Goal: Task Accomplishment & Management: Use online tool/utility

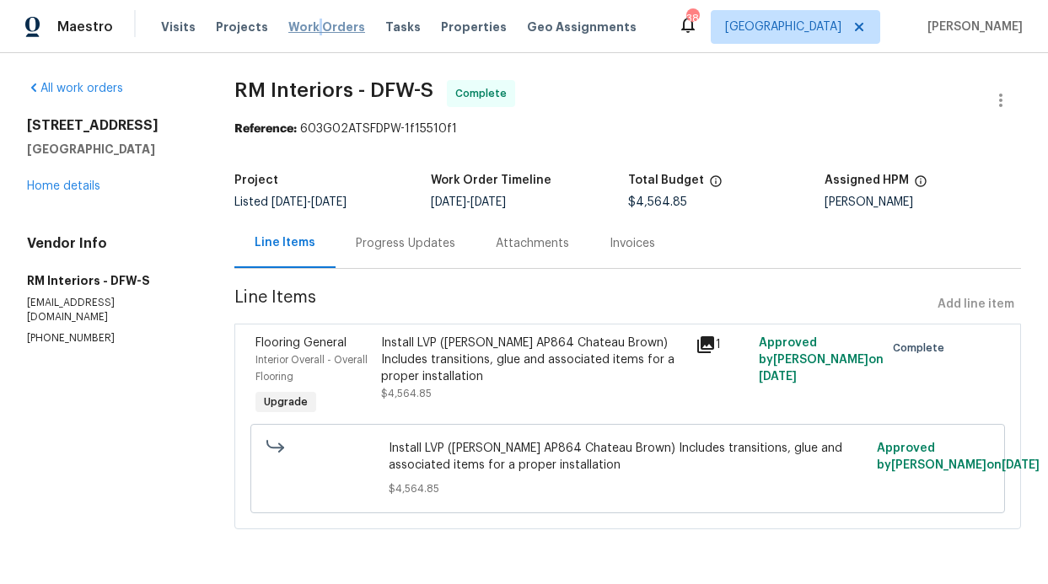
click at [308, 20] on span "Work Orders" at bounding box center [326, 27] width 77 height 17
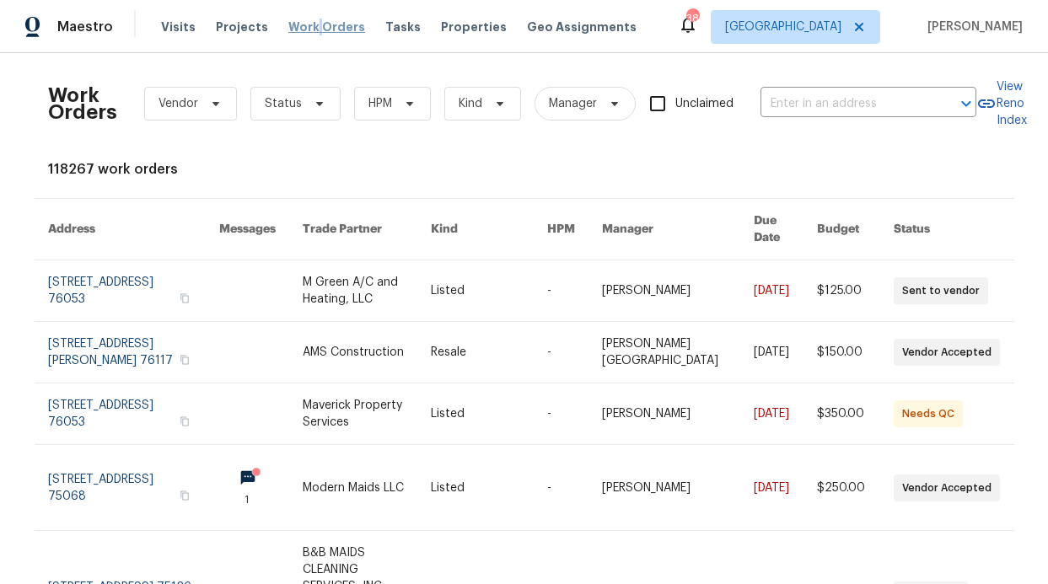
click at [308, 24] on span "Work Orders" at bounding box center [326, 27] width 77 height 17
click at [459, 99] on span "Kind" at bounding box center [471, 103] width 24 height 17
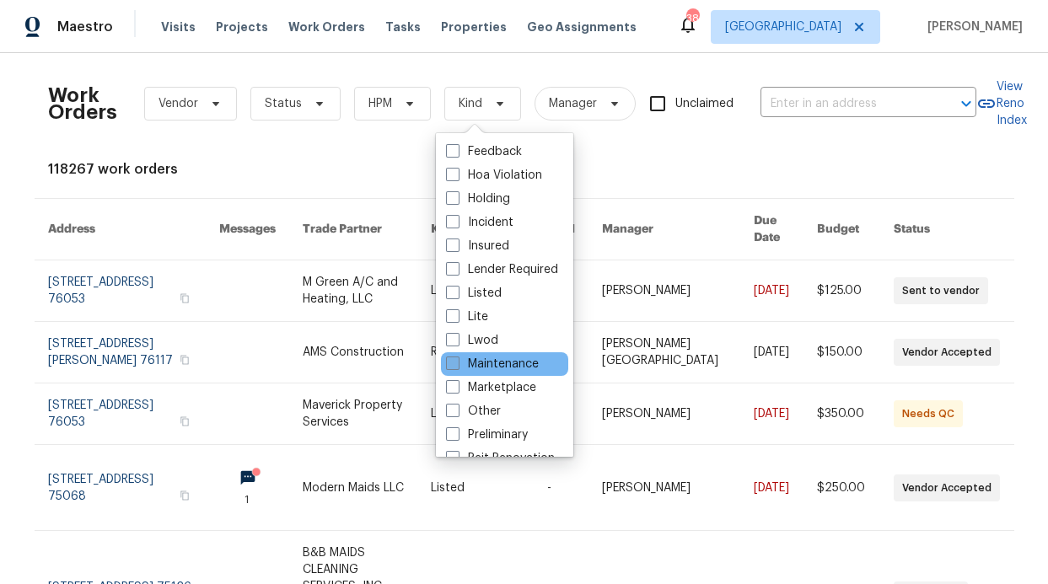
scroll to position [138, 0]
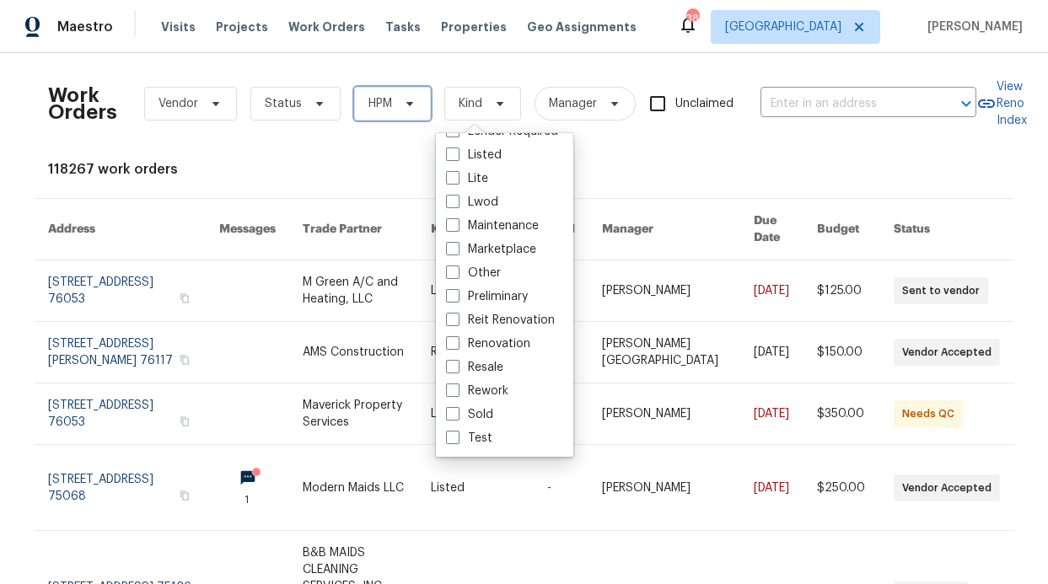
click at [385, 110] on span "HPM" at bounding box center [392, 104] width 77 height 34
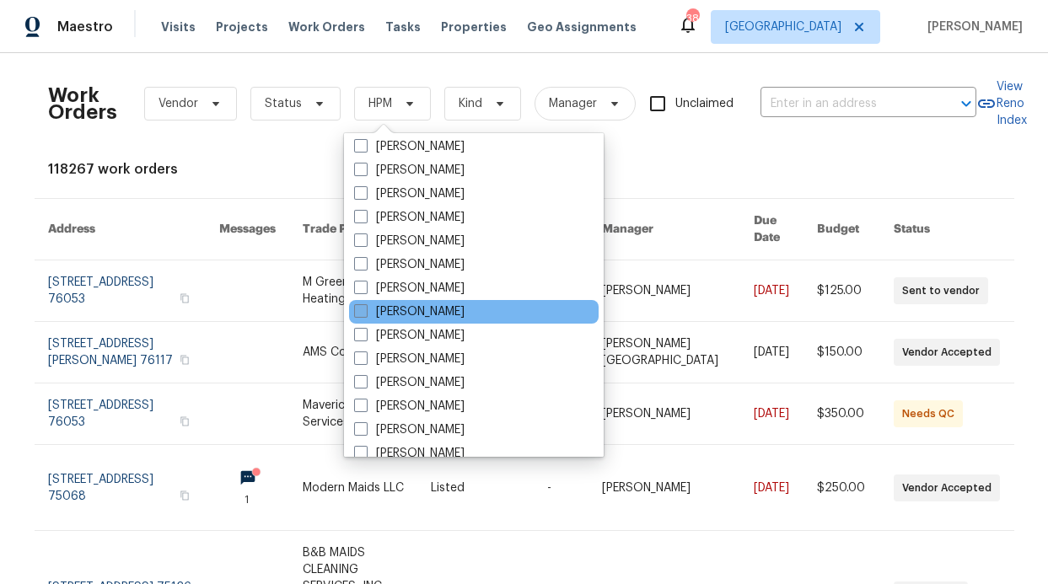
scroll to position [857, 0]
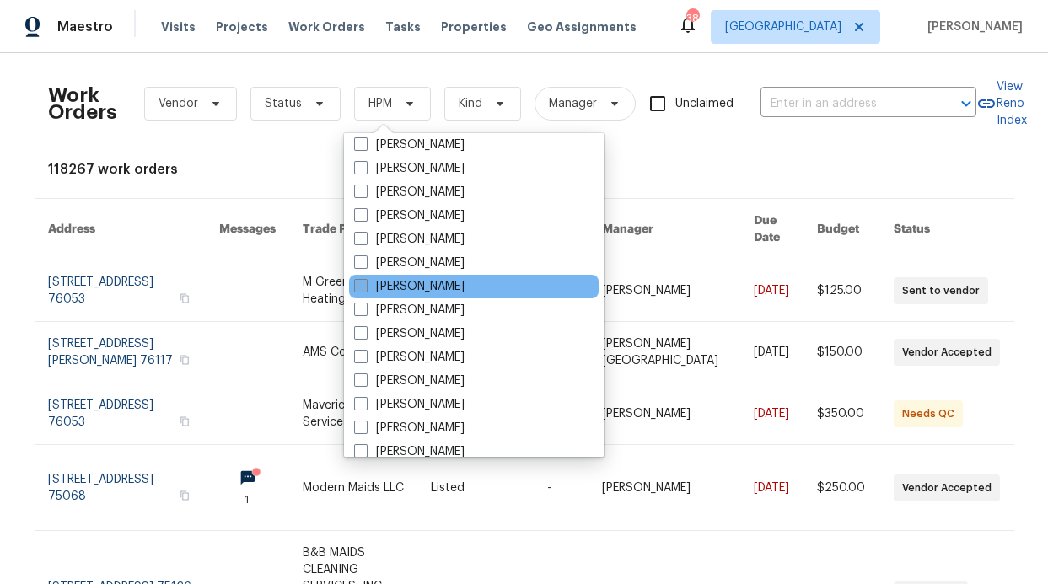
click at [422, 282] on label "[PERSON_NAME]" at bounding box center [409, 286] width 110 height 17
click at [365, 282] on input "[PERSON_NAME]" at bounding box center [359, 283] width 11 height 11
checkbox input "true"
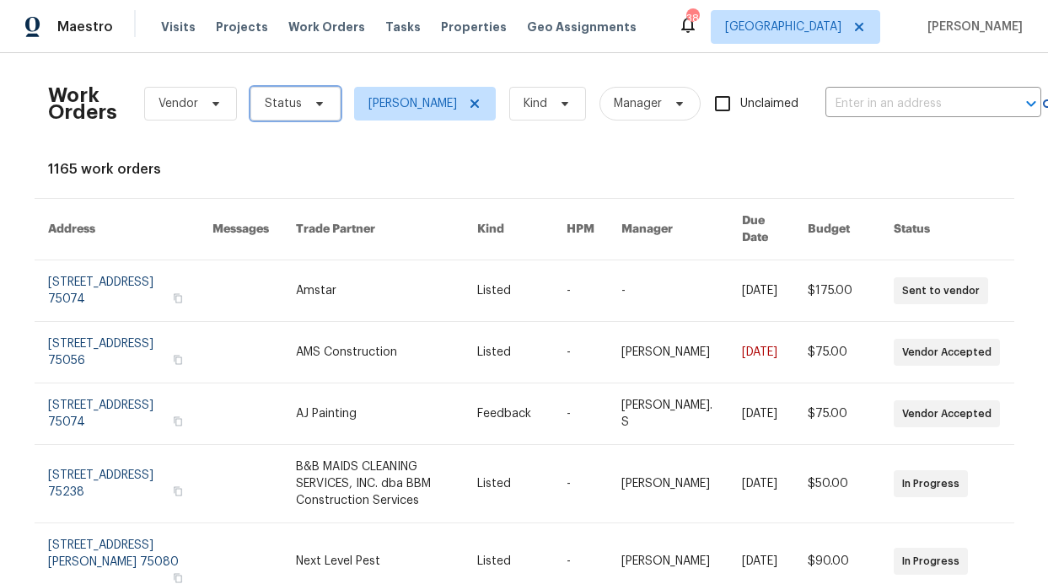
click at [296, 118] on span "Status" at bounding box center [295, 104] width 90 height 34
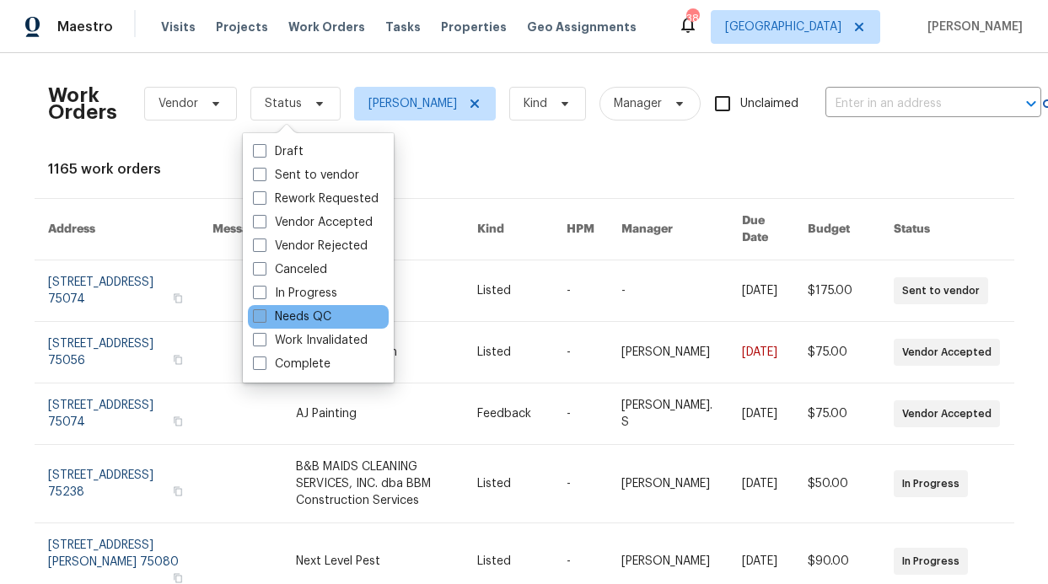
click at [300, 309] on label "Needs QC" at bounding box center [292, 317] width 78 height 17
click at [308, 311] on label "Needs QC" at bounding box center [292, 317] width 78 height 17
click at [264, 311] on input "Needs QC" at bounding box center [258, 314] width 11 height 11
checkbox input "true"
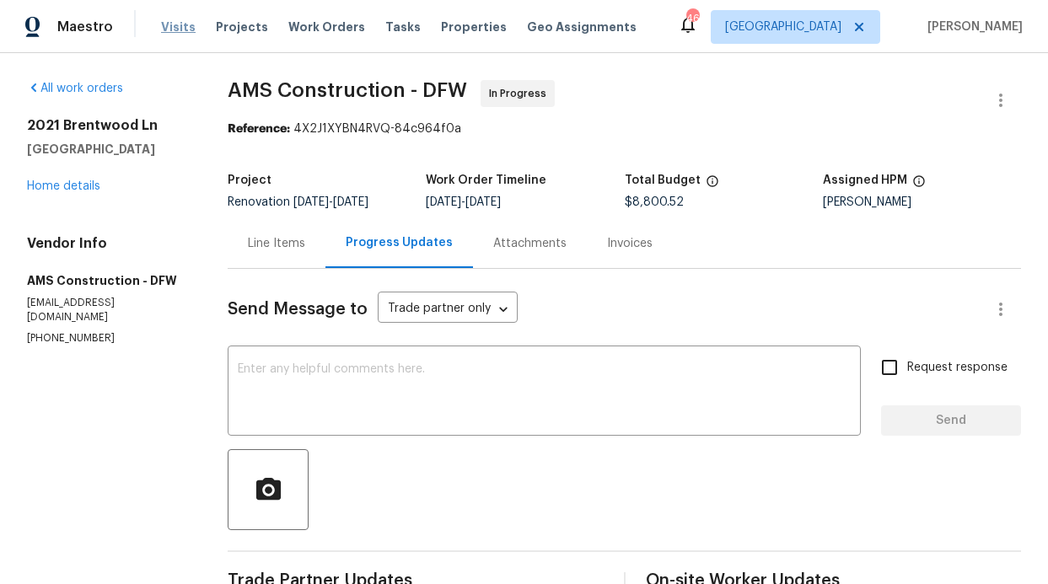
click at [166, 28] on span "Visits" at bounding box center [178, 27] width 35 height 17
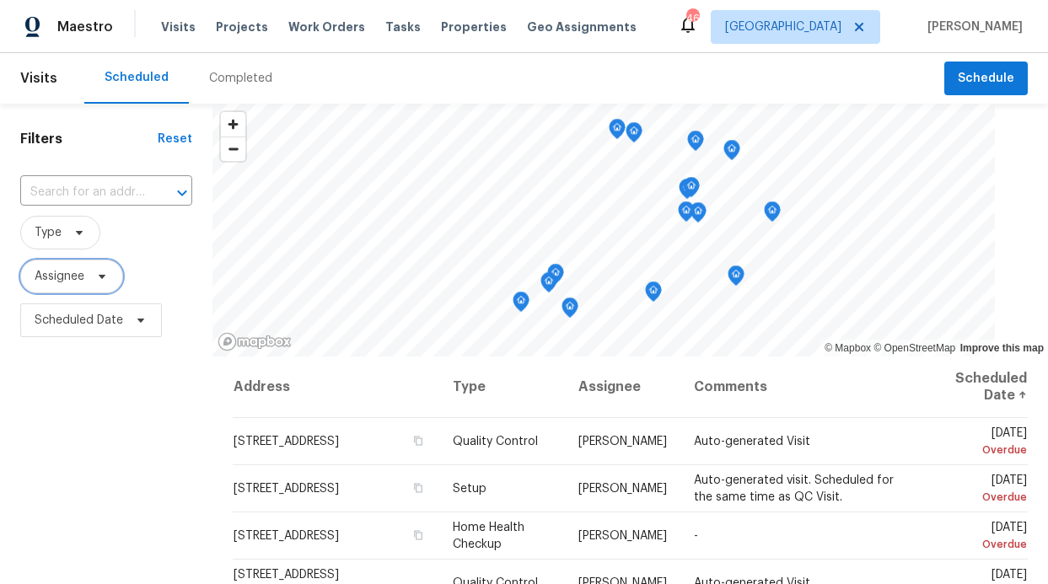
click at [58, 277] on span "Assignee" at bounding box center [60, 276] width 50 height 17
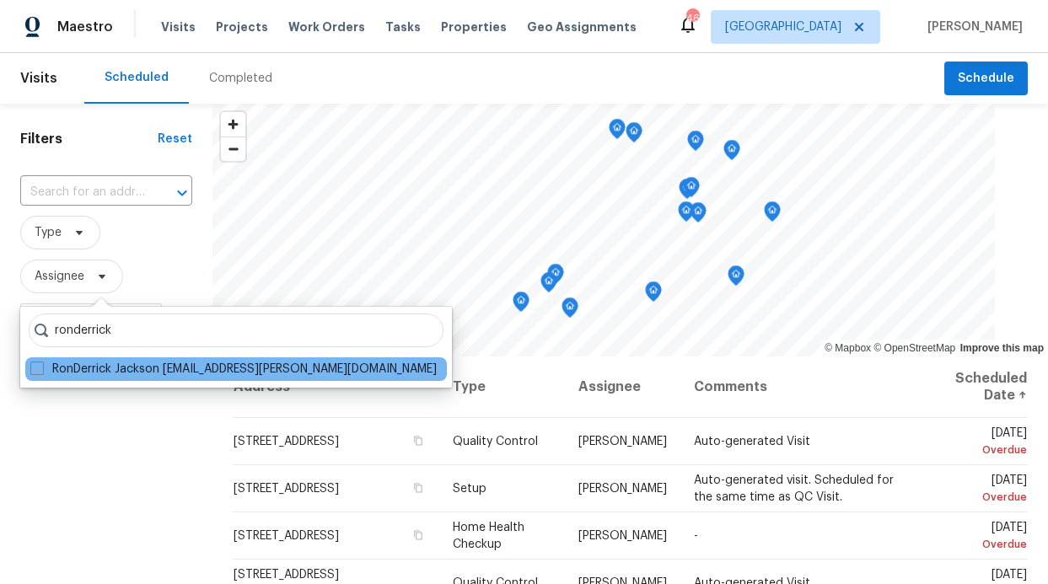
type input "ronderrick"
click at [138, 359] on div "RonDerrick Jackson [EMAIL_ADDRESS][PERSON_NAME][DOMAIN_NAME]" at bounding box center [236, 369] width 422 height 24
click at [99, 372] on label "RonDerrick Jackson ron.jackson@opendoor.com" at bounding box center [233, 369] width 406 height 17
click at [41, 372] on input "RonDerrick Jackson ron.jackson@opendoor.com" at bounding box center [35, 366] width 11 height 11
checkbox input "true"
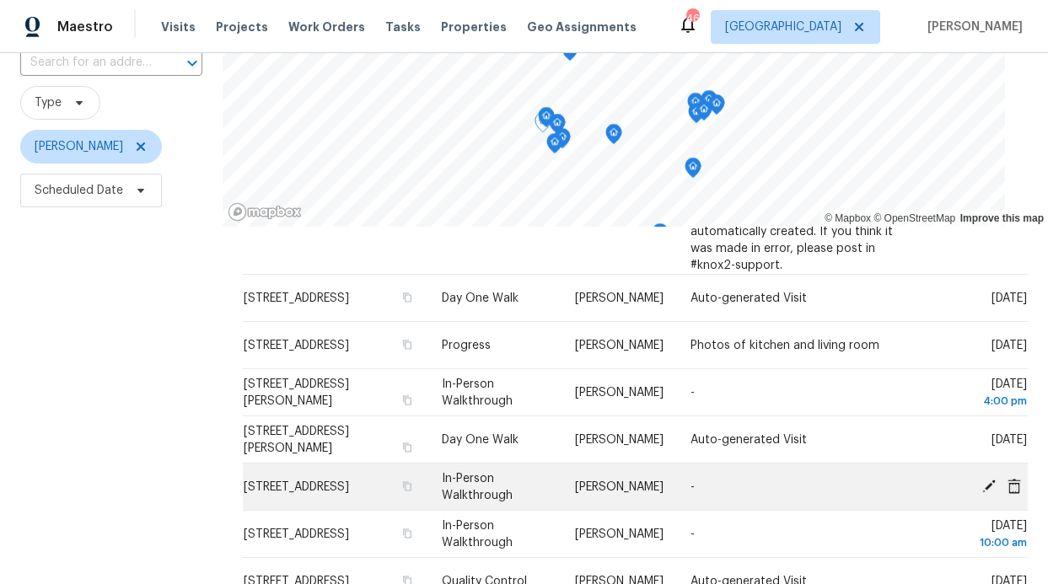
scroll to position [244, 0]
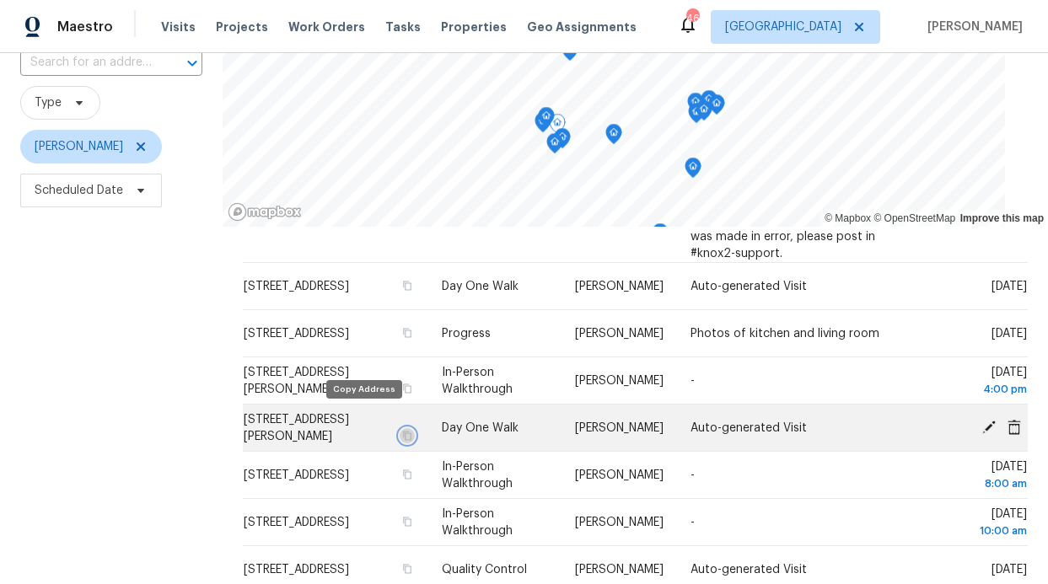
click at [402, 431] on icon "button" at bounding box center [407, 436] width 10 height 10
